Goal: Find contact information: Find contact information

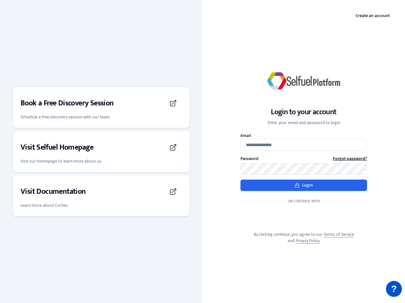
click at [202, 152] on div "Login to your account Enter your email and password to login Email Password For…" at bounding box center [303, 151] width 202 height 205
click at [101, 107] on h3 "Book a Free Discovery Session" at bounding box center [67, 103] width 93 height 10
click at [101, 152] on div "Visit Selfuel Homepage" at bounding box center [101, 148] width 161 height 18
click at [101, 196] on div "Visit Documentation" at bounding box center [101, 192] width 161 height 18
click at [394, 289] on p "?" at bounding box center [394, 289] width 6 height 16
